Goal: Information Seeking & Learning: Learn about a topic

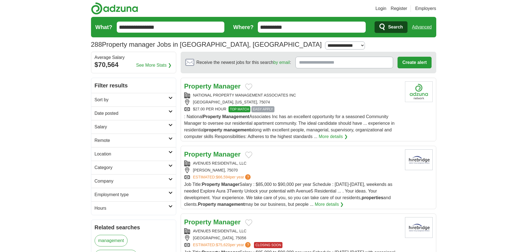
click at [400, 23] on span "Search" at bounding box center [395, 27] width 15 height 11
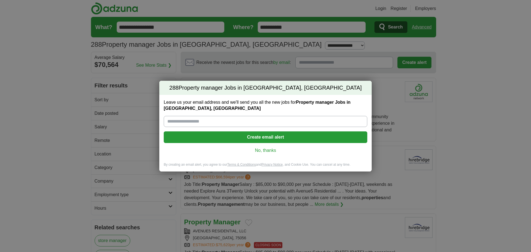
click at [269, 147] on div "Leave us your email address and we'll send you all the new jobs for Property ma…" at bounding box center [265, 129] width 212 height 68
click at [269, 149] on link "No, thanks" at bounding box center [265, 150] width 195 height 6
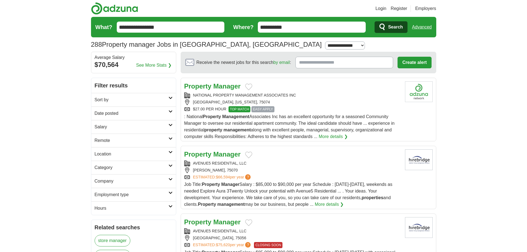
click at [102, 101] on h2 "Sort by" at bounding box center [132, 100] width 74 height 7
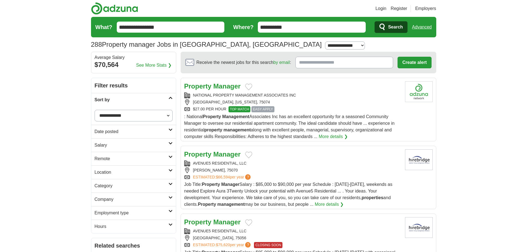
click at [135, 112] on select "**********" at bounding box center [134, 116] width 78 height 12
drag, startPoint x: 84, startPoint y: 121, endPoint x: 88, endPoint y: 121, distance: 4.2
click at [113, 133] on h2 "Date posted" at bounding box center [132, 131] width 74 height 7
click at [113, 150] on link "Last 3 days" at bounding box center [134, 152] width 78 height 7
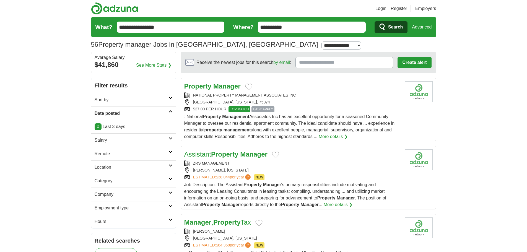
click at [381, 25] on icon "submit" at bounding box center [382, 27] width 7 height 8
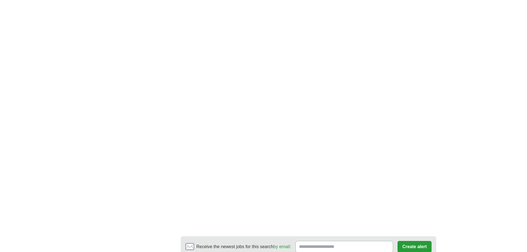
scroll to position [996, 0]
